Goal: Information Seeking & Learning: Find specific fact

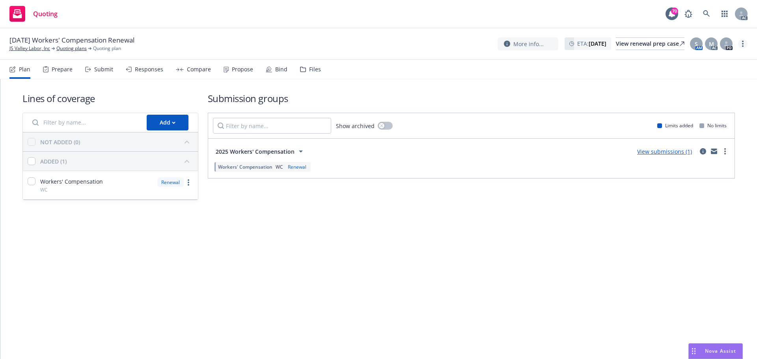
click at [742, 45] on link "more" at bounding box center [742, 43] width 9 height 9
click at [714, 56] on link "Copy logging email" at bounding box center [703, 60] width 88 height 16
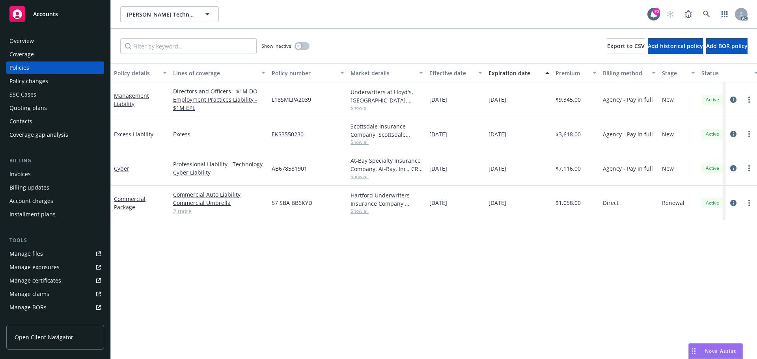
click at [38, 40] on div "Overview" at bounding box center [55, 41] width 92 height 13
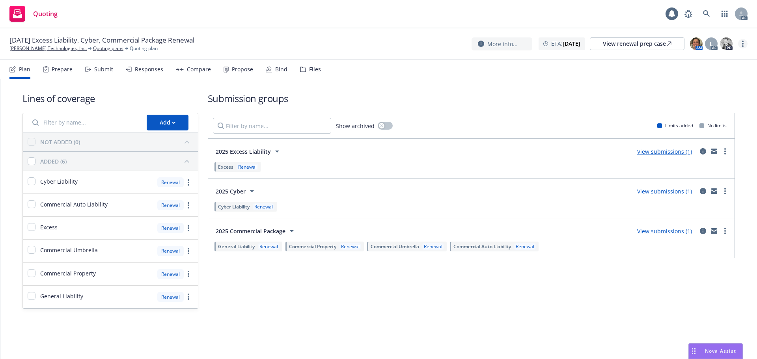
click at [745, 45] on link "more" at bounding box center [742, 43] width 9 height 9
click at [721, 56] on link "Copy logging email" at bounding box center [703, 60] width 88 height 16
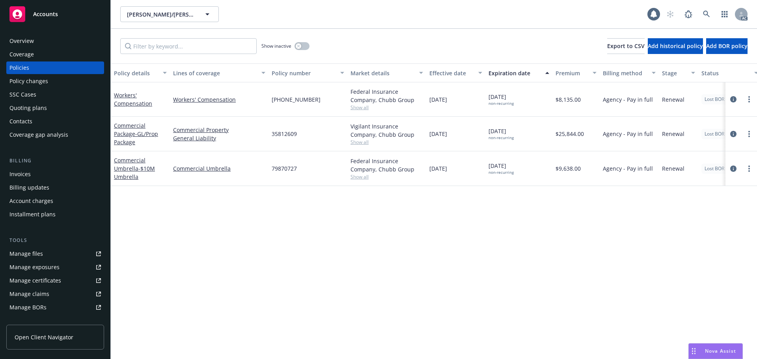
click at [555, 302] on div "Policy details Lines of coverage Policy number Market details Effective date Ex…" at bounding box center [434, 212] width 646 height 296
click at [731, 101] on icon "circleInformation" at bounding box center [733, 99] width 6 height 6
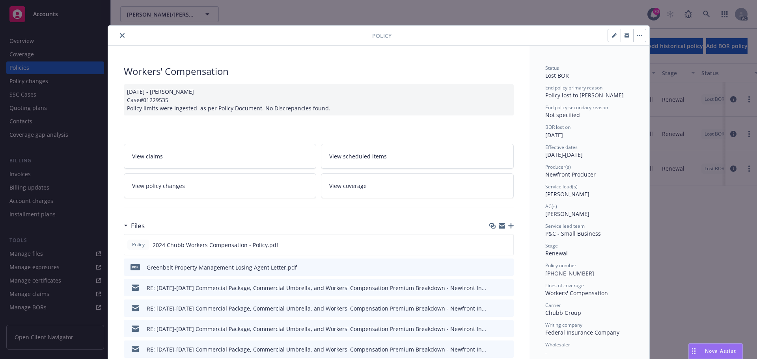
click at [120, 37] on icon "close" at bounding box center [122, 35] width 5 height 5
